Goal: Go to known website: Go to known website

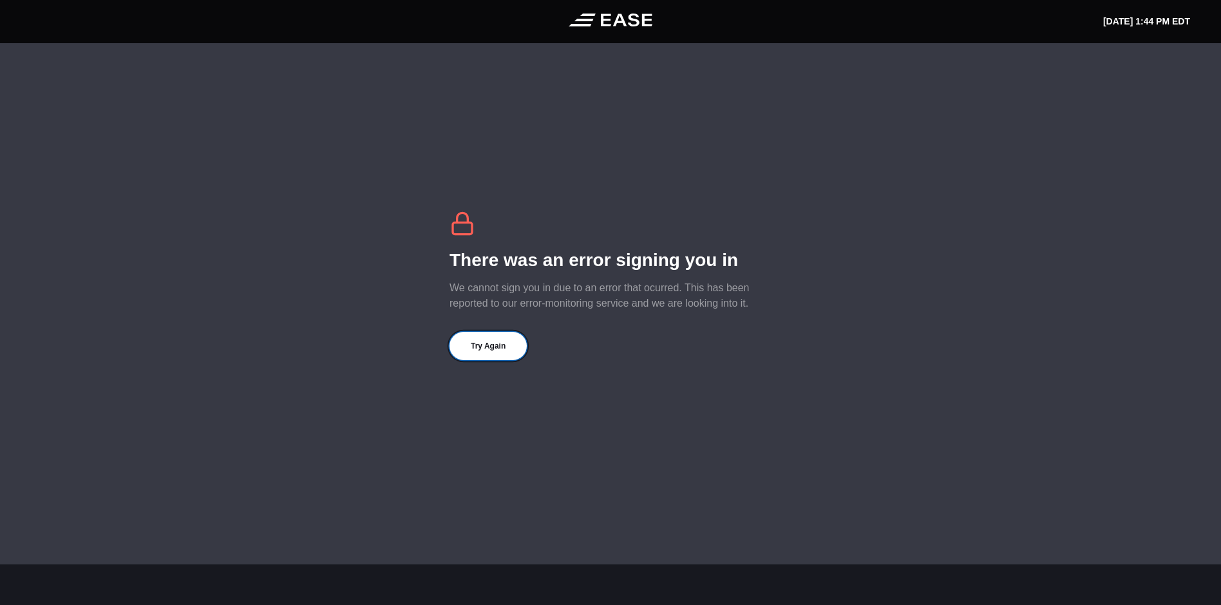
click at [495, 345] on button "Try Again" at bounding box center [488, 346] width 77 height 28
